Goal: Task Accomplishment & Management: Manage account settings

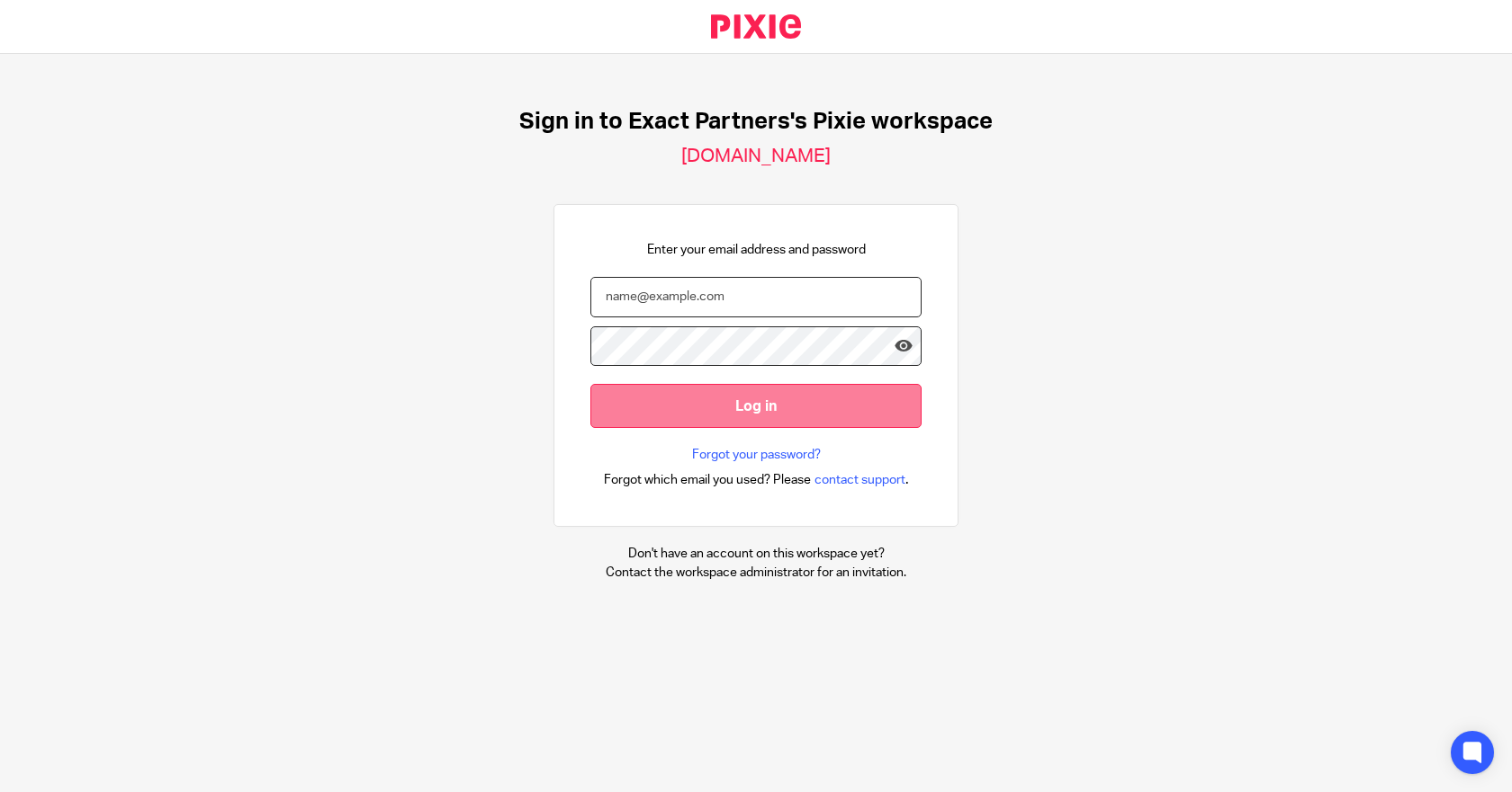
type input "[EMAIL_ADDRESS][DOMAIN_NAME]"
click at [713, 407] on input "Log in" at bounding box center [756, 407] width 331 height 44
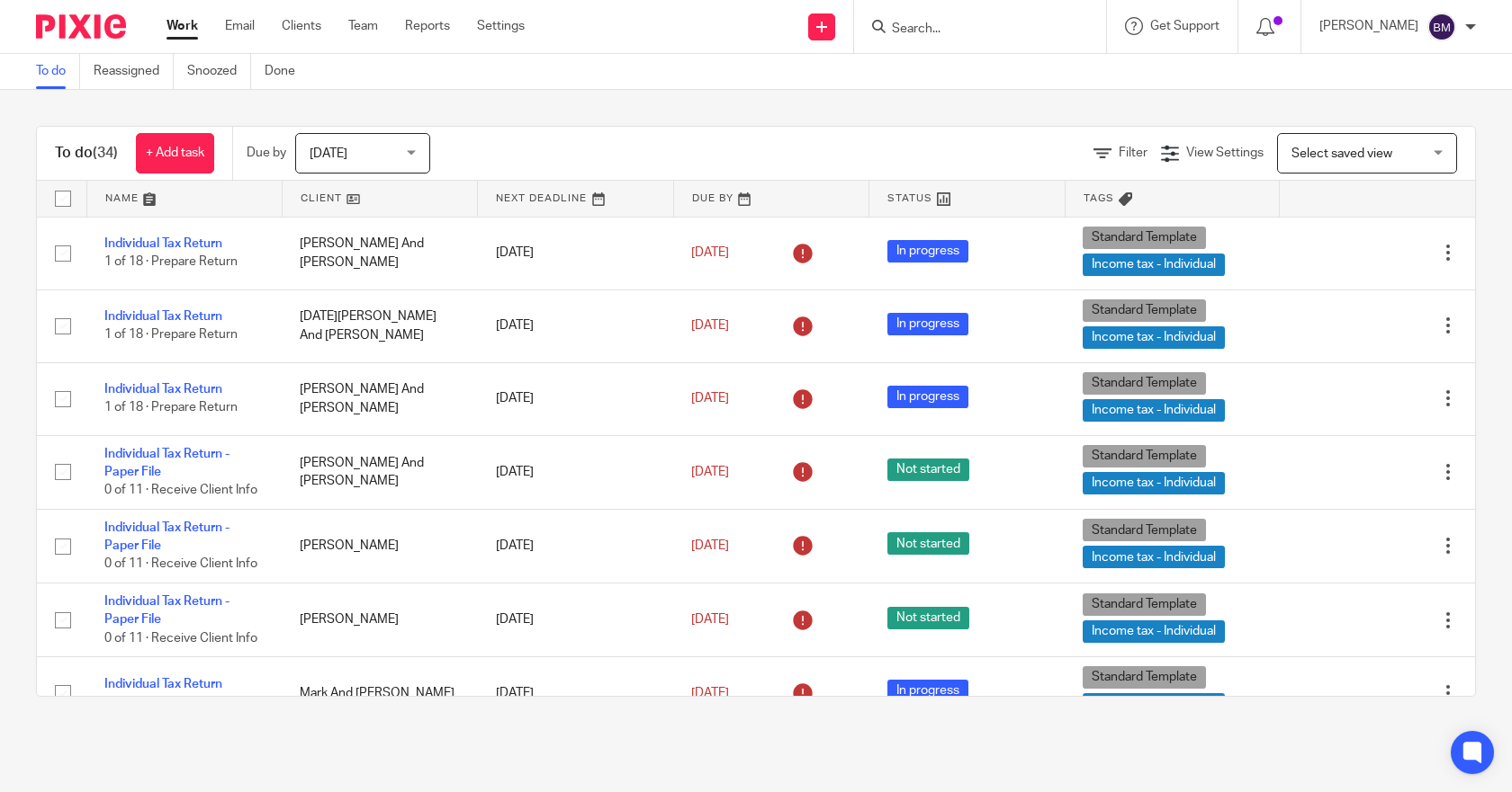
click at [0, 791] on nordpass-portal at bounding box center [0, 792] width 0 height 0
click at [1010, 32] on input "Search" at bounding box center [971, 29] width 162 height 17
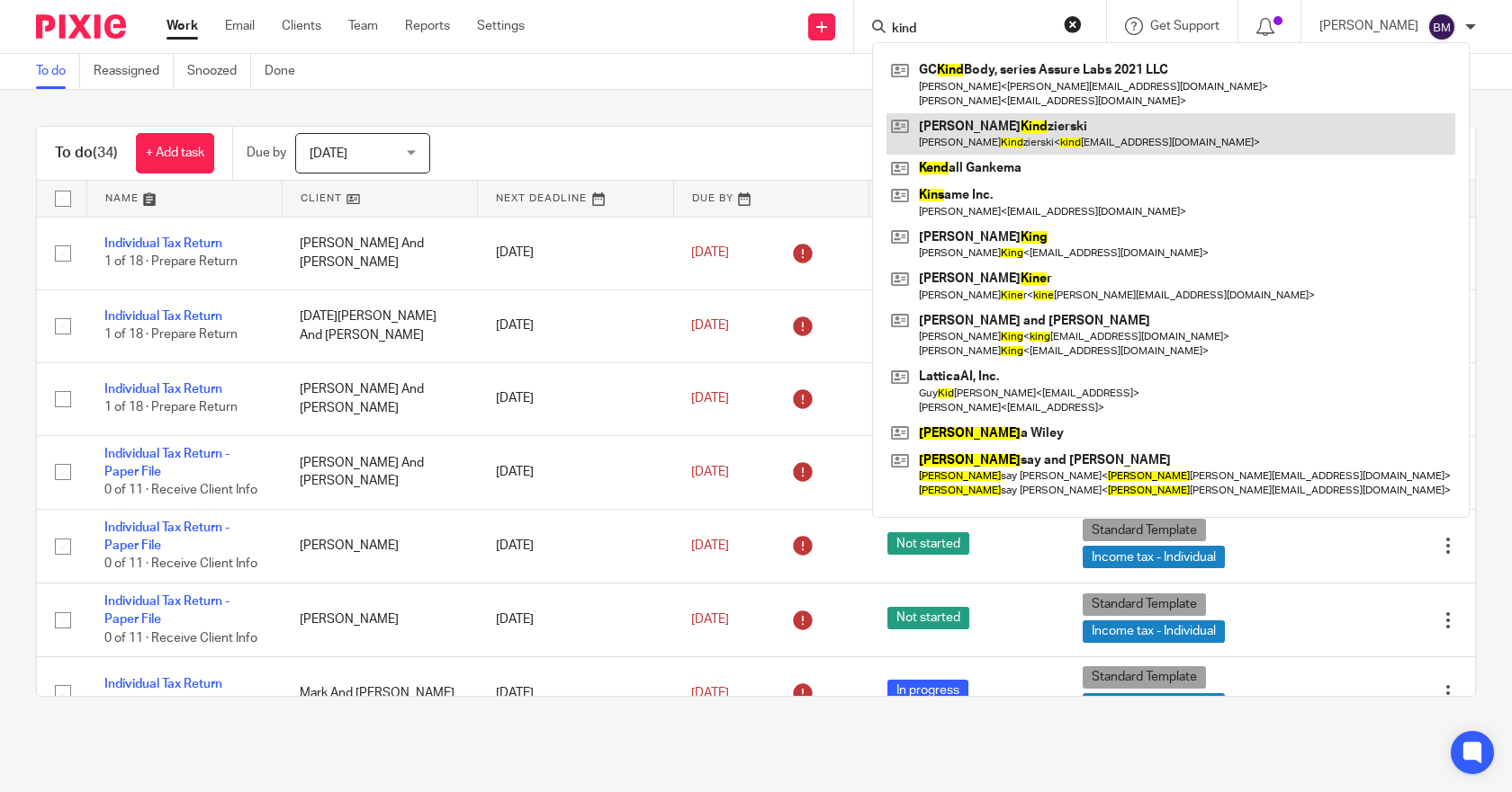
type input "kind"
click at [982, 142] on link at bounding box center [1171, 133] width 569 height 41
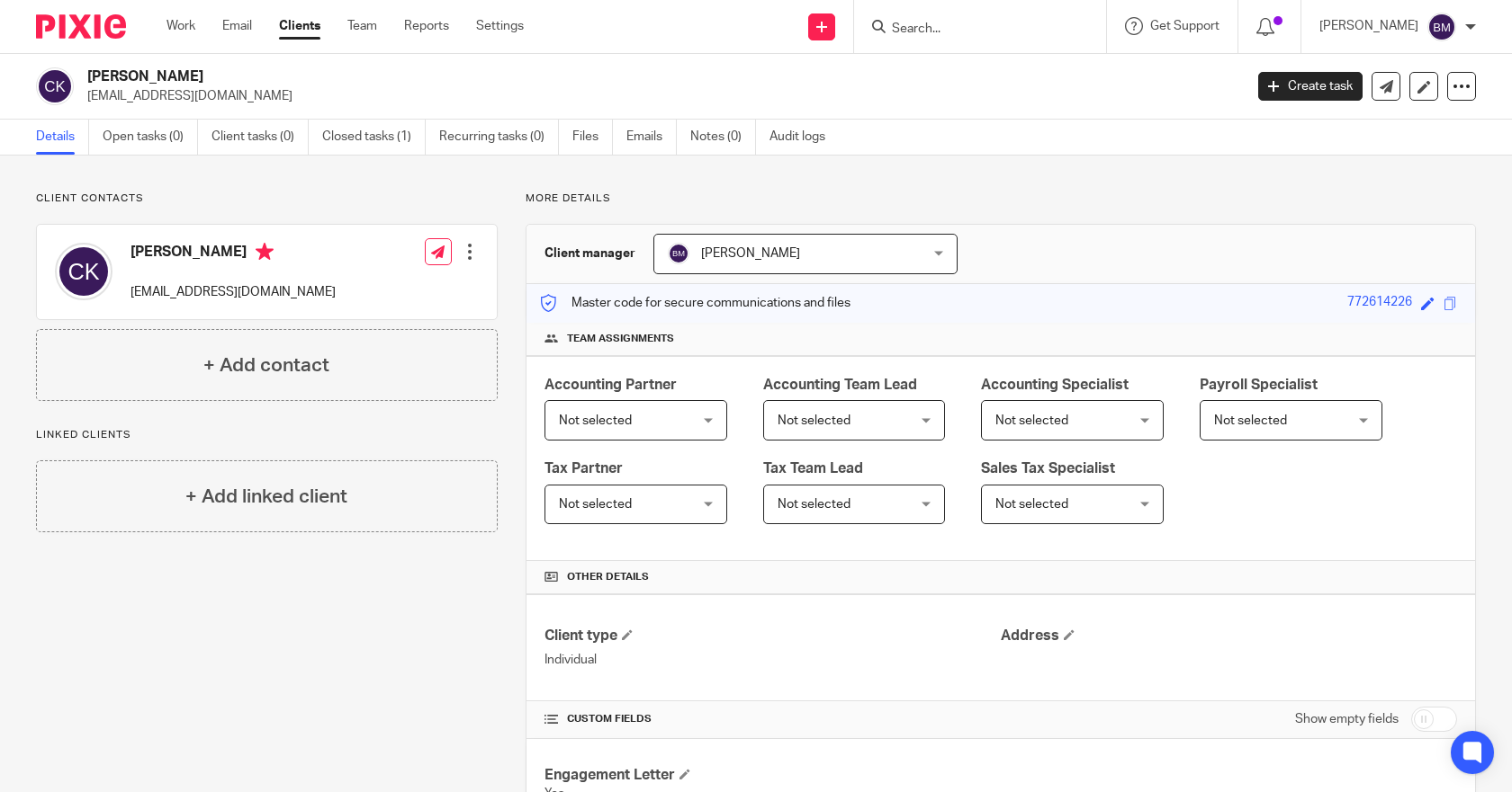
click at [467, 252] on div at bounding box center [470, 252] width 18 height 18
click at [379, 291] on link "Edit contact" at bounding box center [385, 292] width 172 height 26
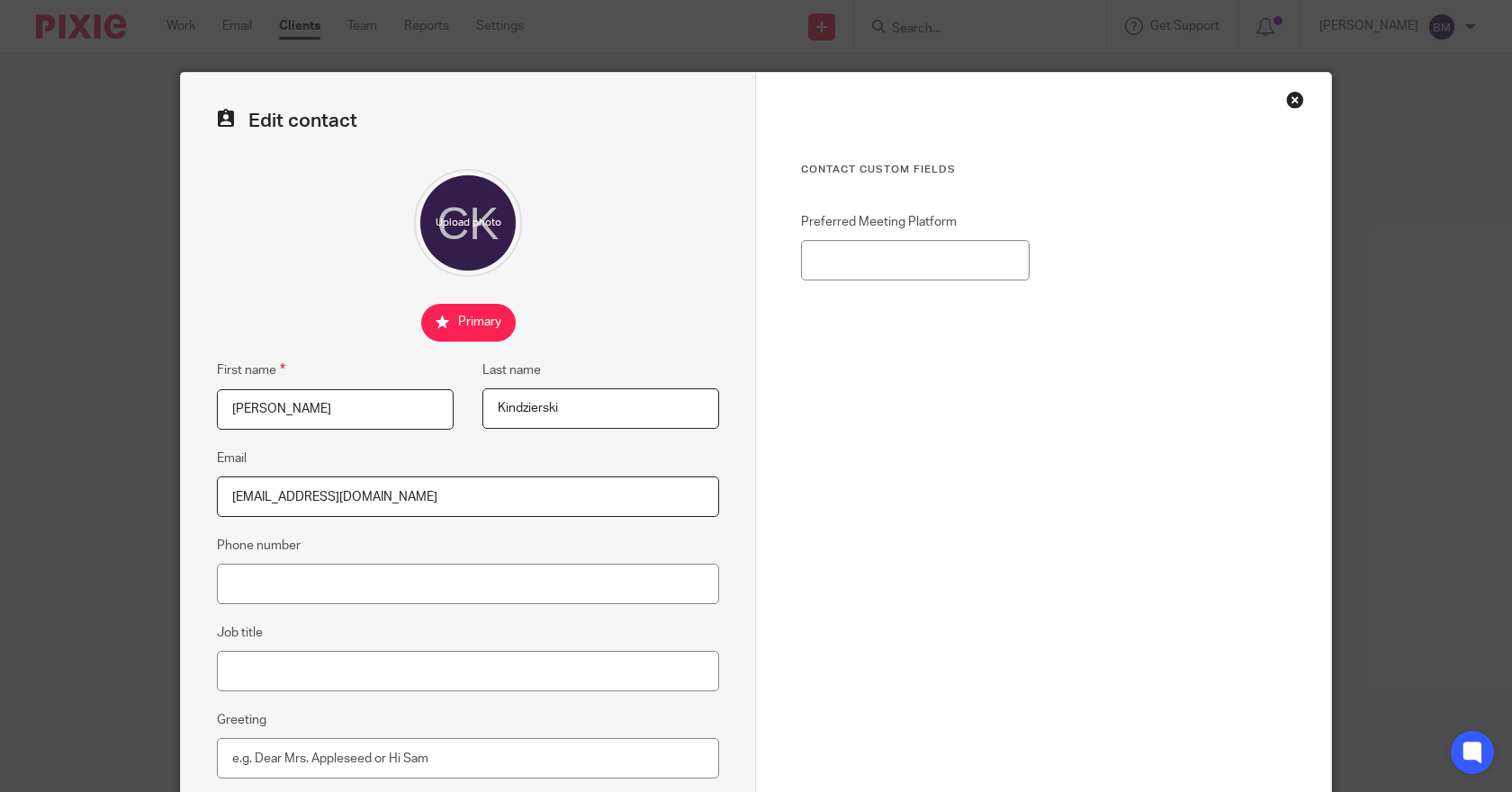
drag, startPoint x: 422, startPoint y: 496, endPoint x: 197, endPoint y: 511, distance: 225.5
click at [197, 511] on div "Edit contact First name [PERSON_NAME] Last name [PERSON_NAME] Email [EMAIL_ADDR…" at bounding box center [468, 509] width 575 height 873
paste input "[PERSON_NAME] <[EMAIL_ADDRESS][DOMAIN_NAME]>"
drag, startPoint x: 341, startPoint y: 494, endPoint x: 217, endPoint y: 523, distance: 127.3
click at [218, 507] on input "[PERSON_NAME] <[EMAIL_ADDRESS][DOMAIN_NAME]>" at bounding box center [468, 497] width 502 height 40
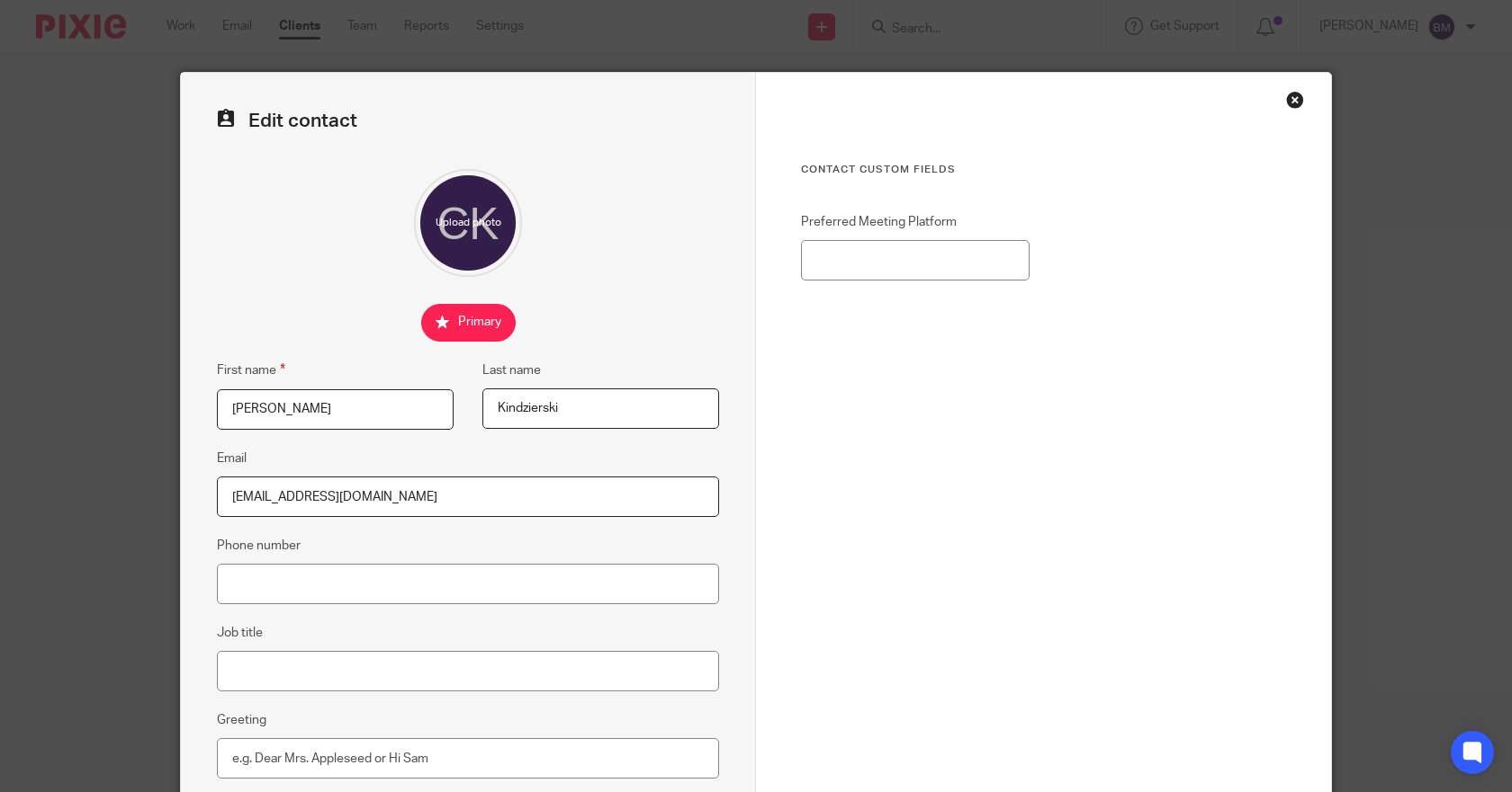
type input "[EMAIL_ADDRESS][DOMAIN_NAME]"
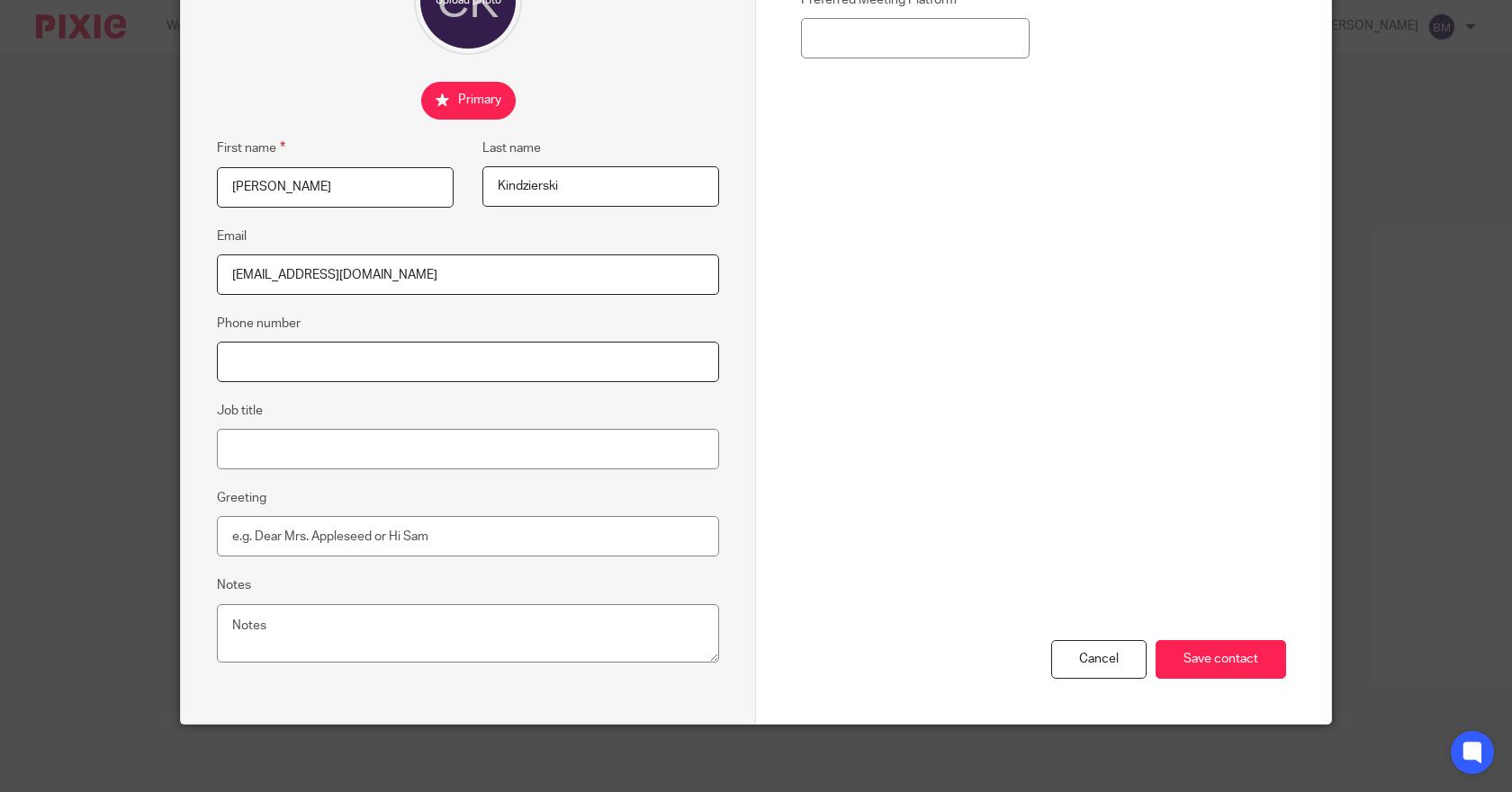
scroll to position [226, 0]
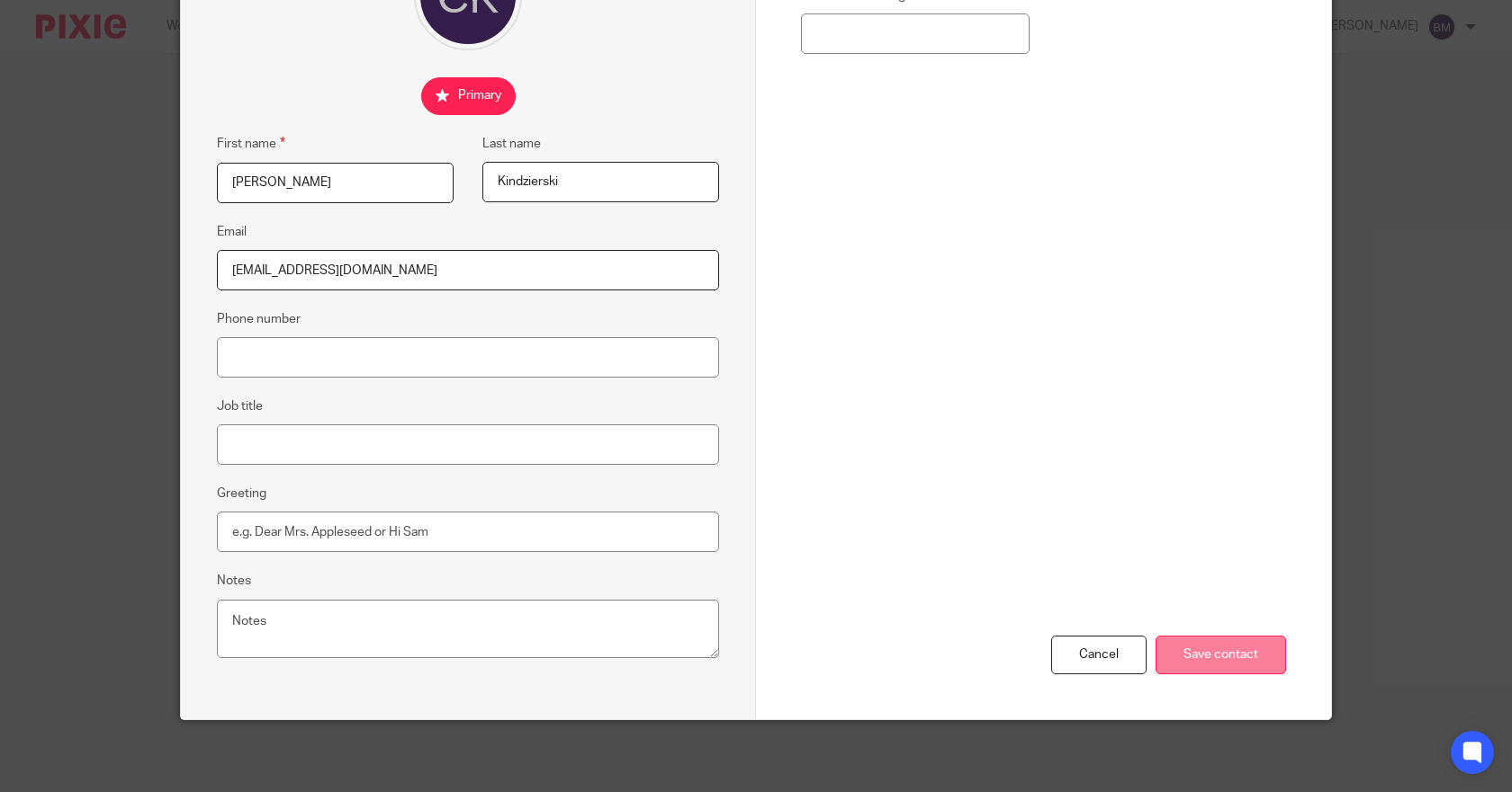
click at [1211, 653] on input "Save contact" at bounding box center [1220, 655] width 131 height 39
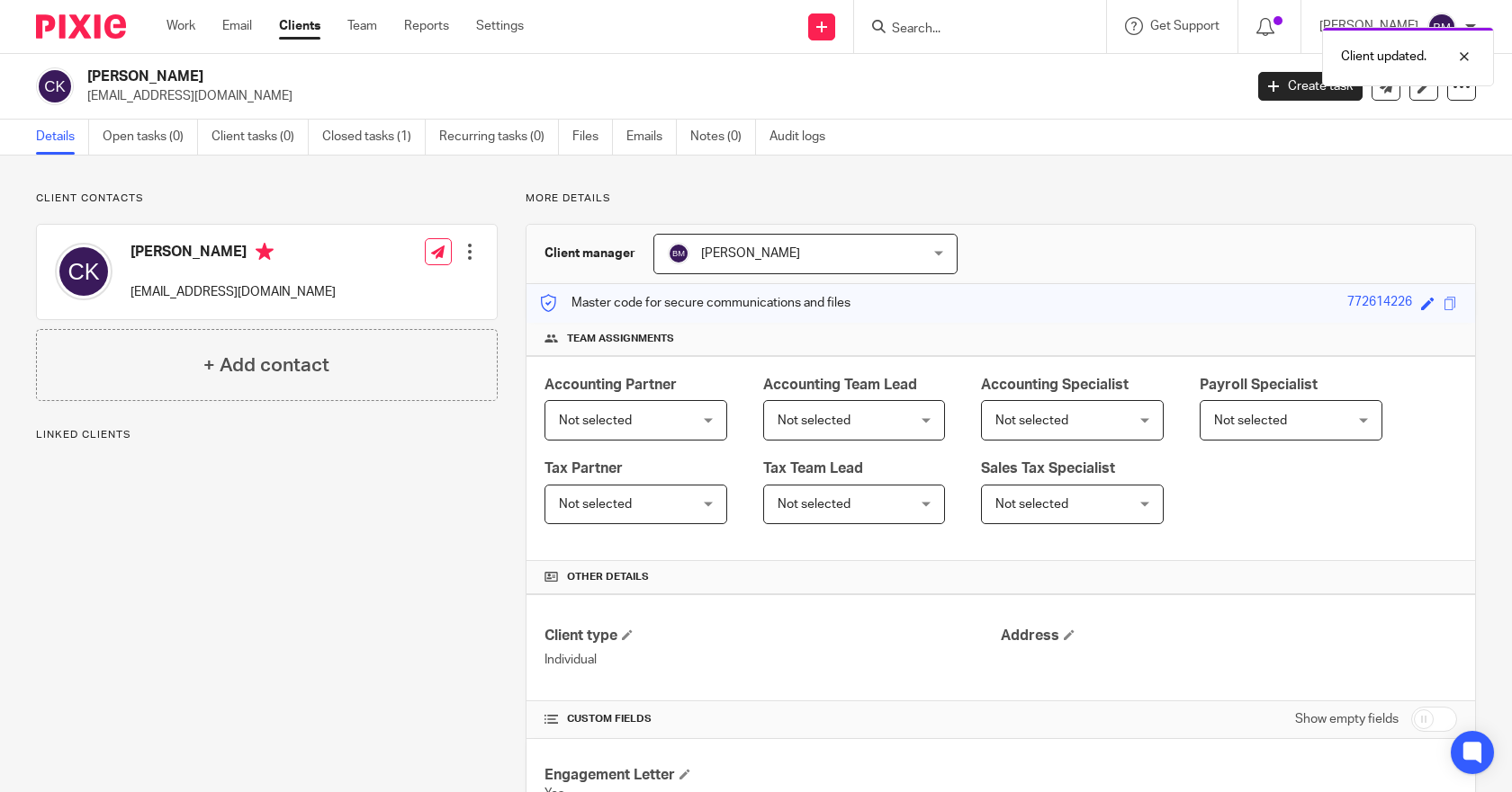
click at [0, 791] on nordpass-portal at bounding box center [0, 792] width 0 height 0
click at [1472, 32] on div "Bill McGowan" at bounding box center [1397, 27] width 156 height 29
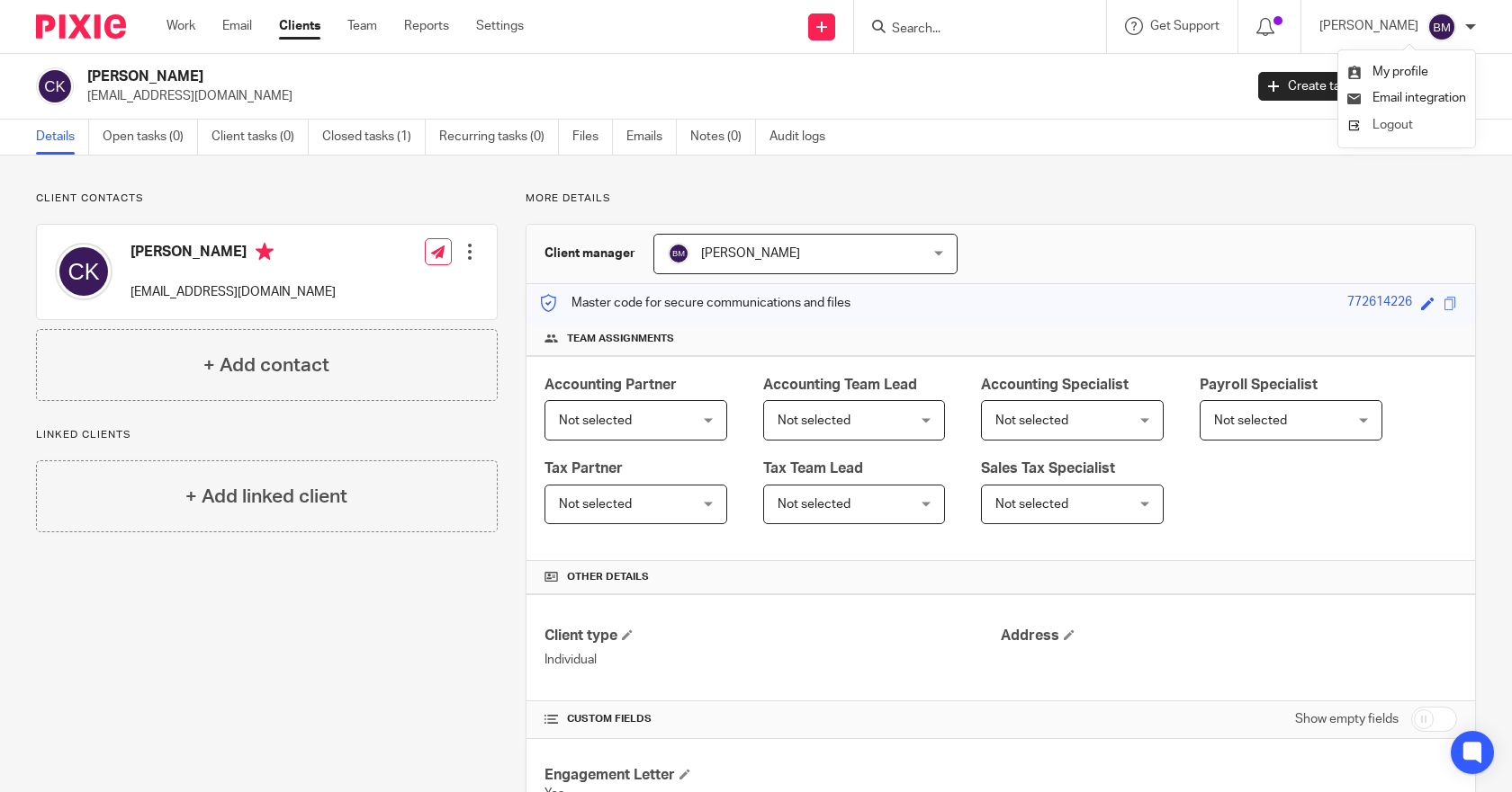
click at [1398, 121] on span "Logout" at bounding box center [1392, 125] width 40 height 13
